Goal: Information Seeking & Learning: Learn about a topic

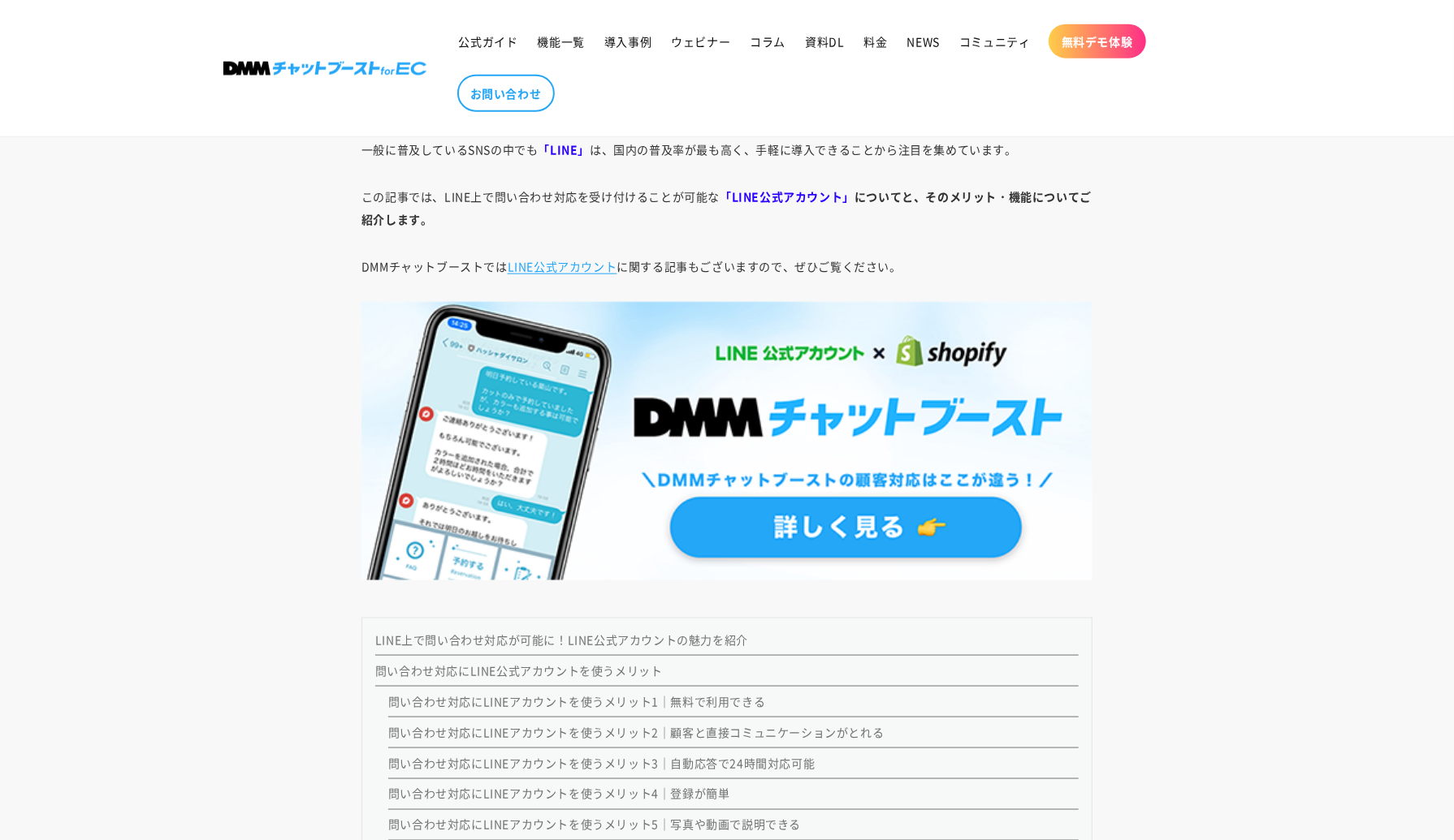
scroll to position [1020, 0]
click at [751, 511] on img at bounding box center [727, 442] width 731 height 279
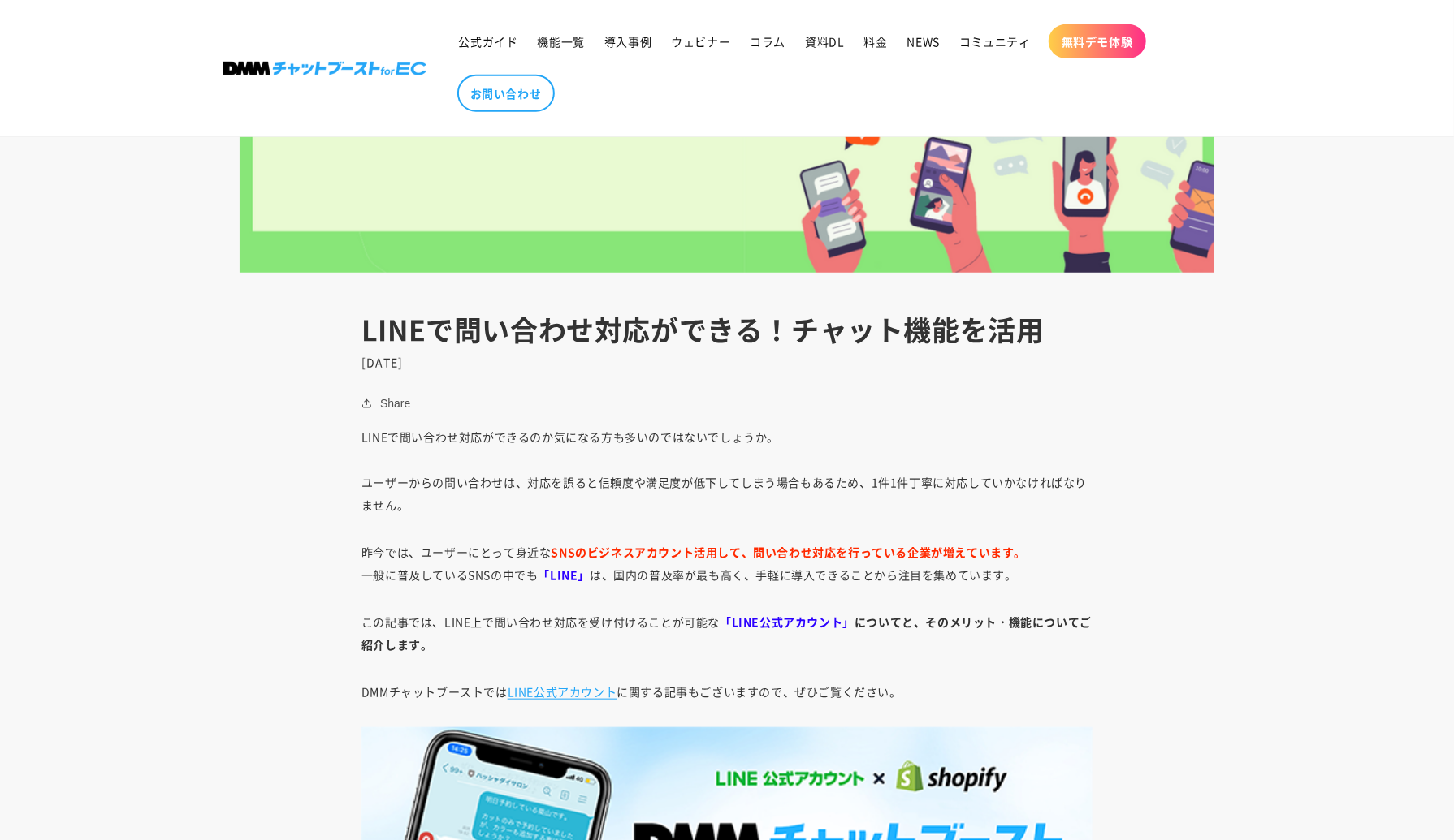
scroll to position [599, 0]
